Goal: Transaction & Acquisition: Subscribe to service/newsletter

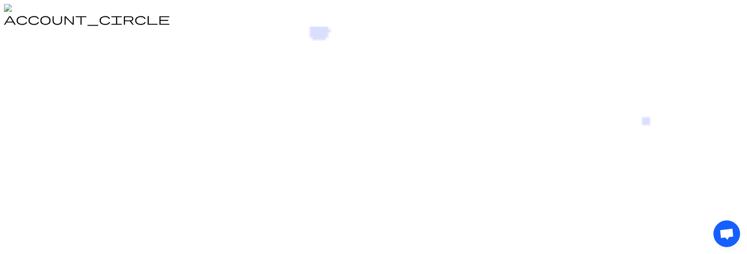
drag, startPoint x: 320, startPoint y: 138, endPoint x: 399, endPoint y: 169, distance: 85.1
